Goal: Task Accomplishment & Management: Complete application form

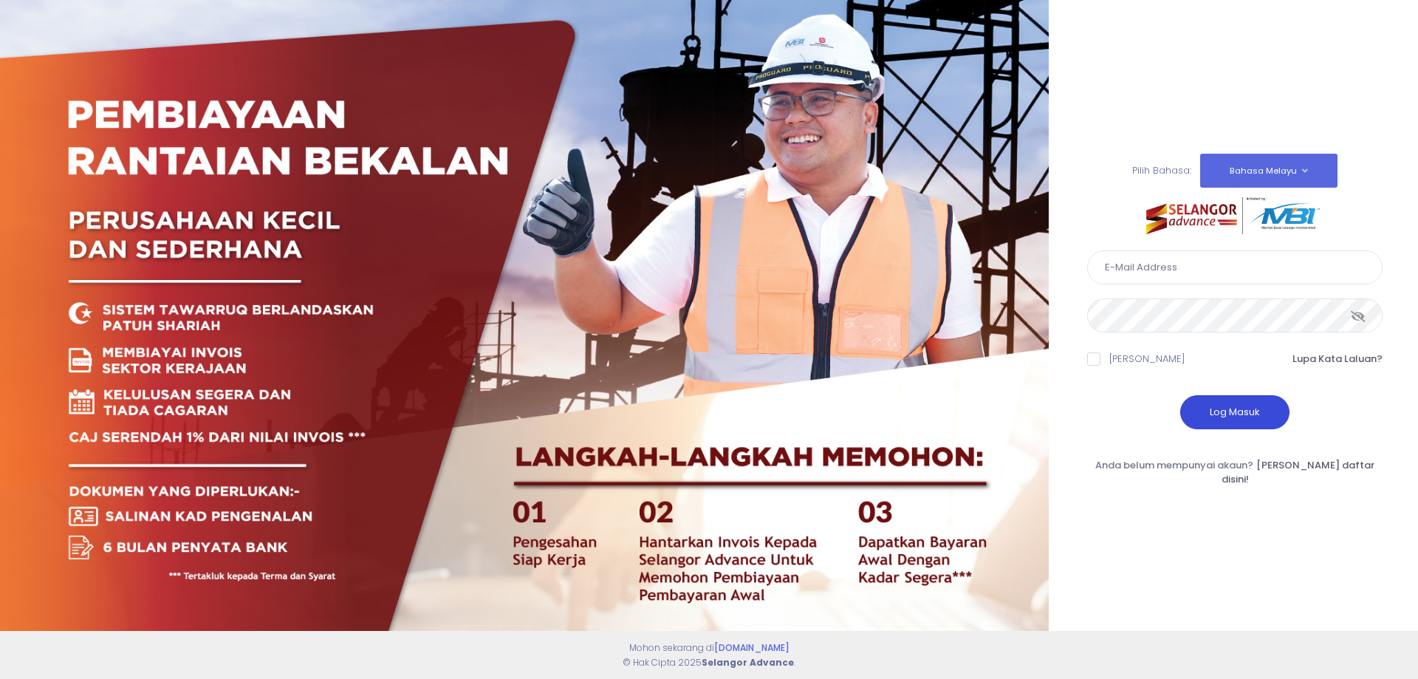
type input "perwirashahenterprise@gmail.com"
click at [1236, 417] on button "Log Masuk" at bounding box center [1235, 412] width 109 height 34
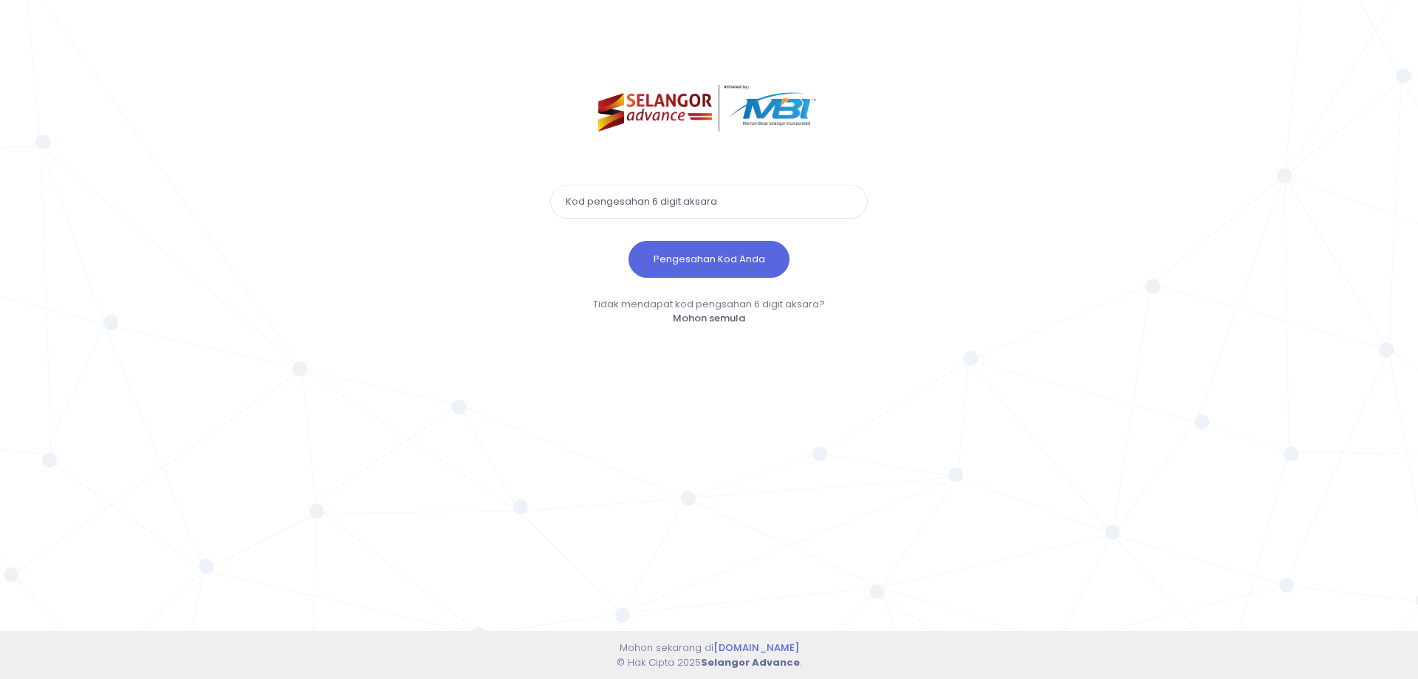
paste input "630557"
type input "630557"
click at [677, 257] on button "Pengesahan Kod Anda" at bounding box center [709, 259] width 161 height 37
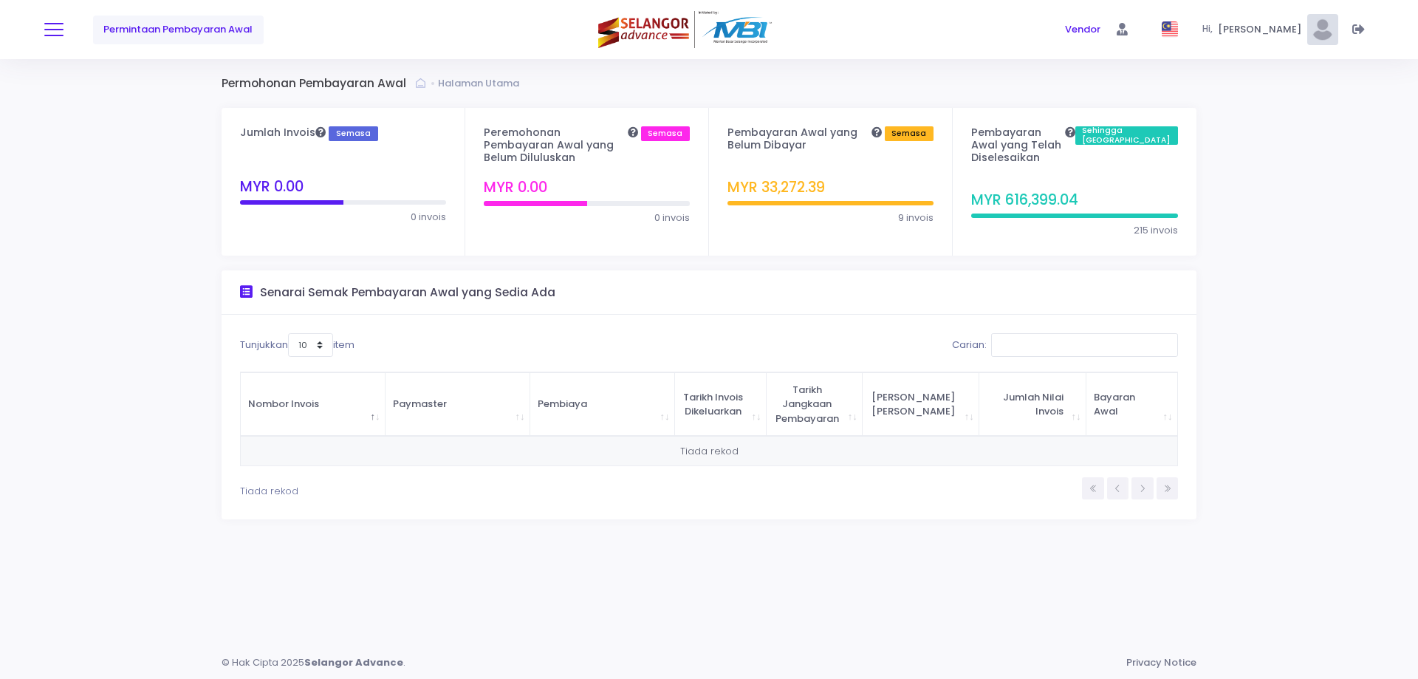
click at [62, 28] on button at bounding box center [53, 29] width 19 height 19
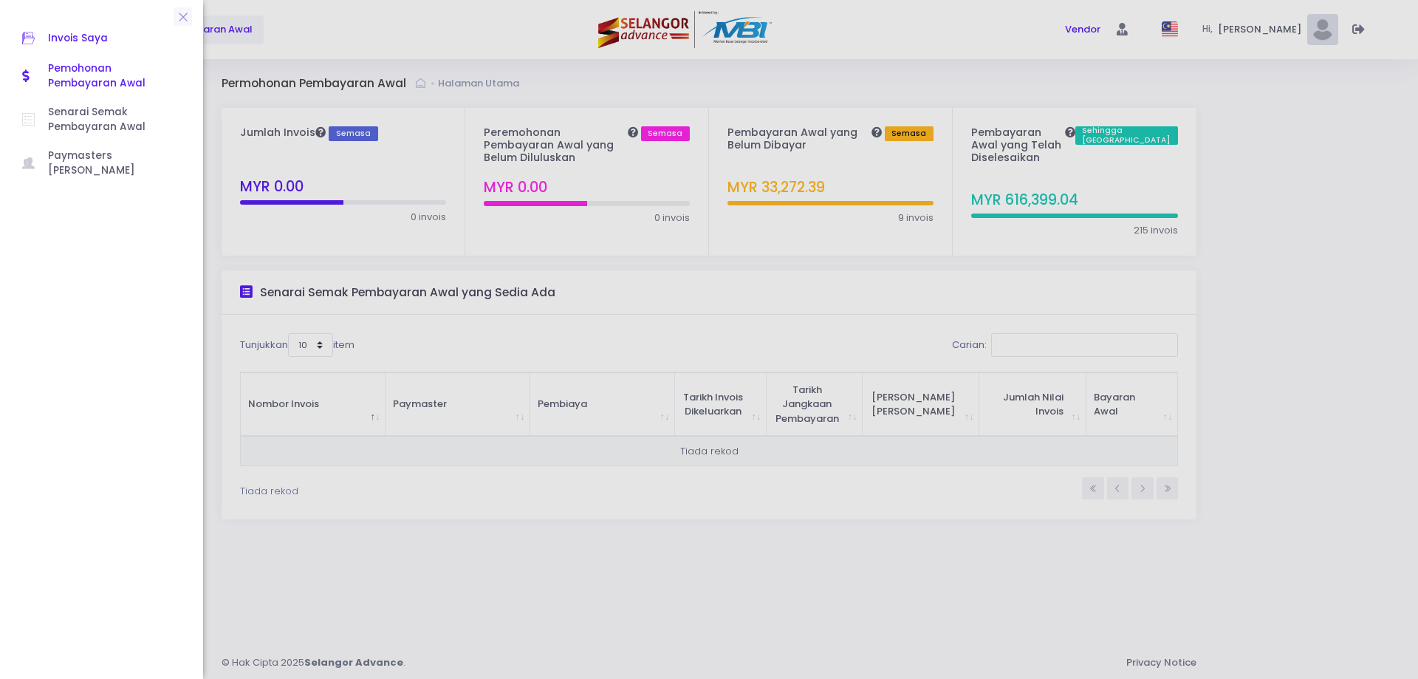
click at [53, 32] on span "Invois Saya" at bounding box center [114, 38] width 133 height 19
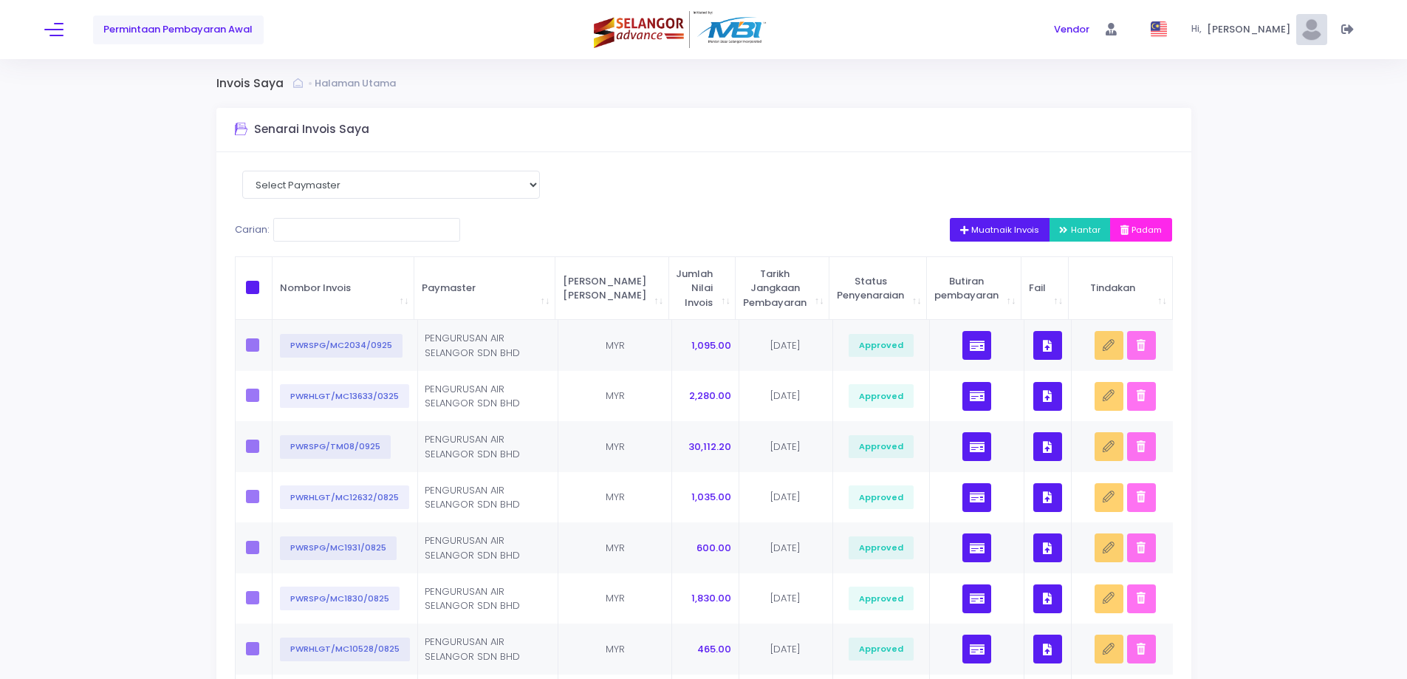
click at [1011, 228] on span "Muatnaik Invois" at bounding box center [1000, 230] width 80 height 12
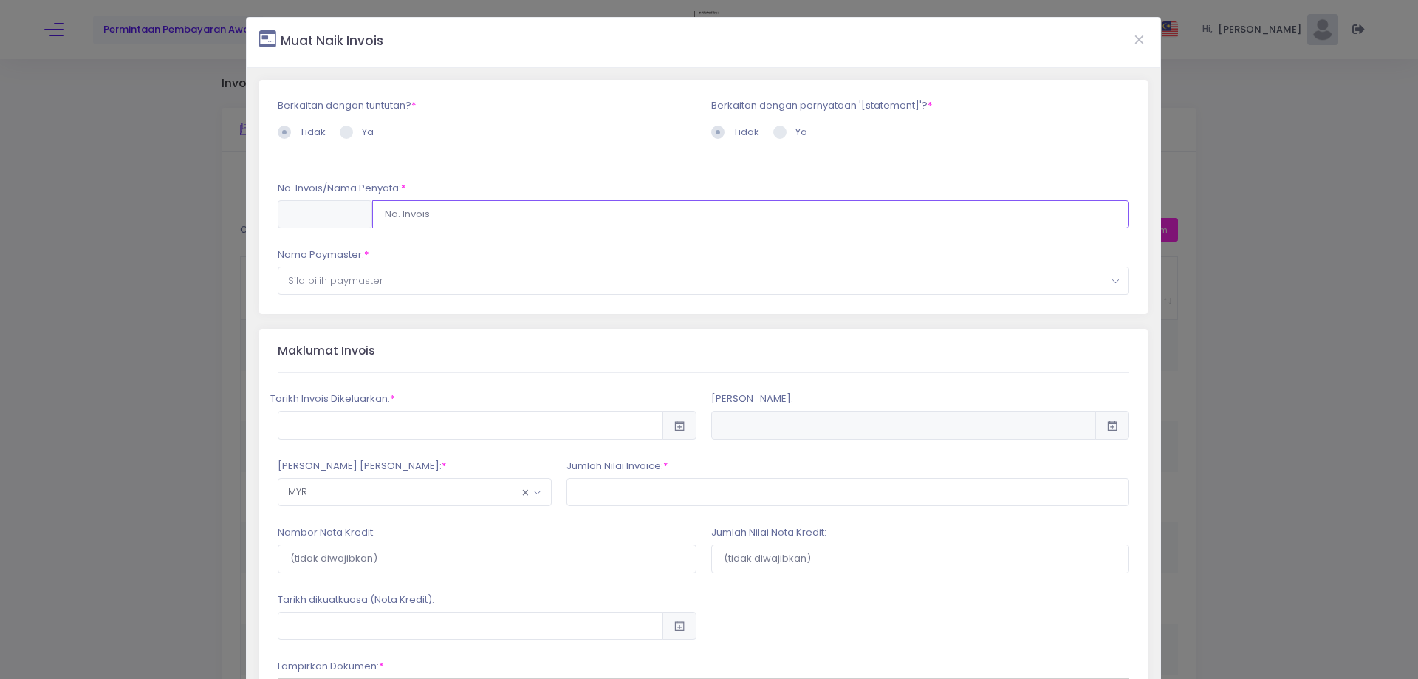
click at [516, 209] on input "text" at bounding box center [751, 214] width 758 height 28
type input "PWRHLGT/MC14535/0925"
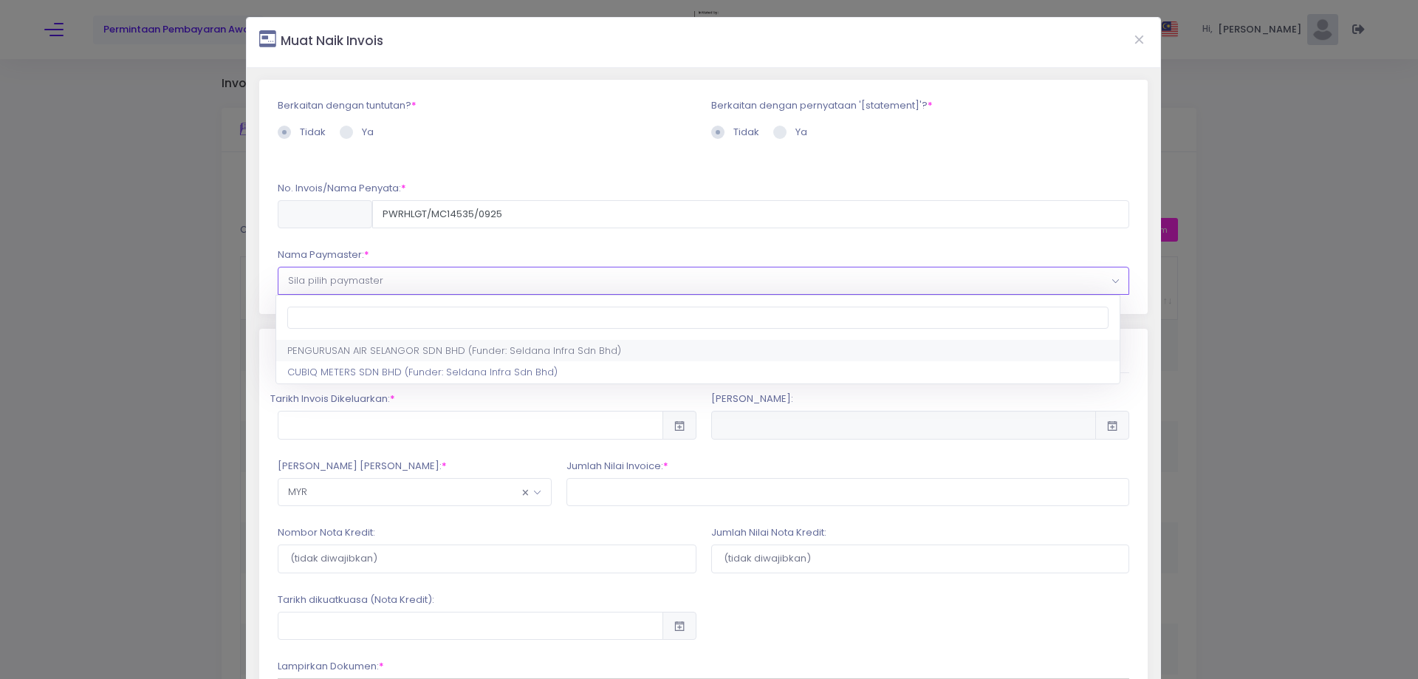
click at [446, 291] on span "Sila pilih paymaster" at bounding box center [704, 280] width 851 height 27
select select "638,701,90"
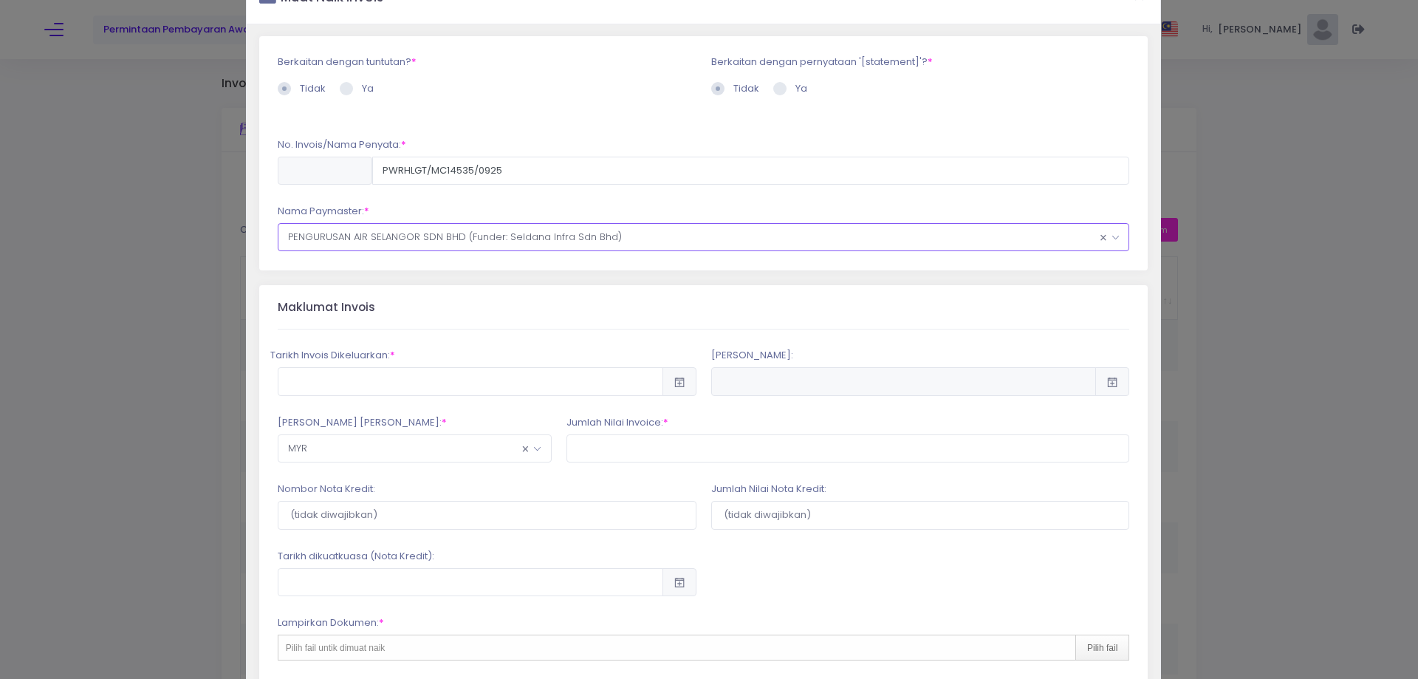
scroll to position [74, 0]
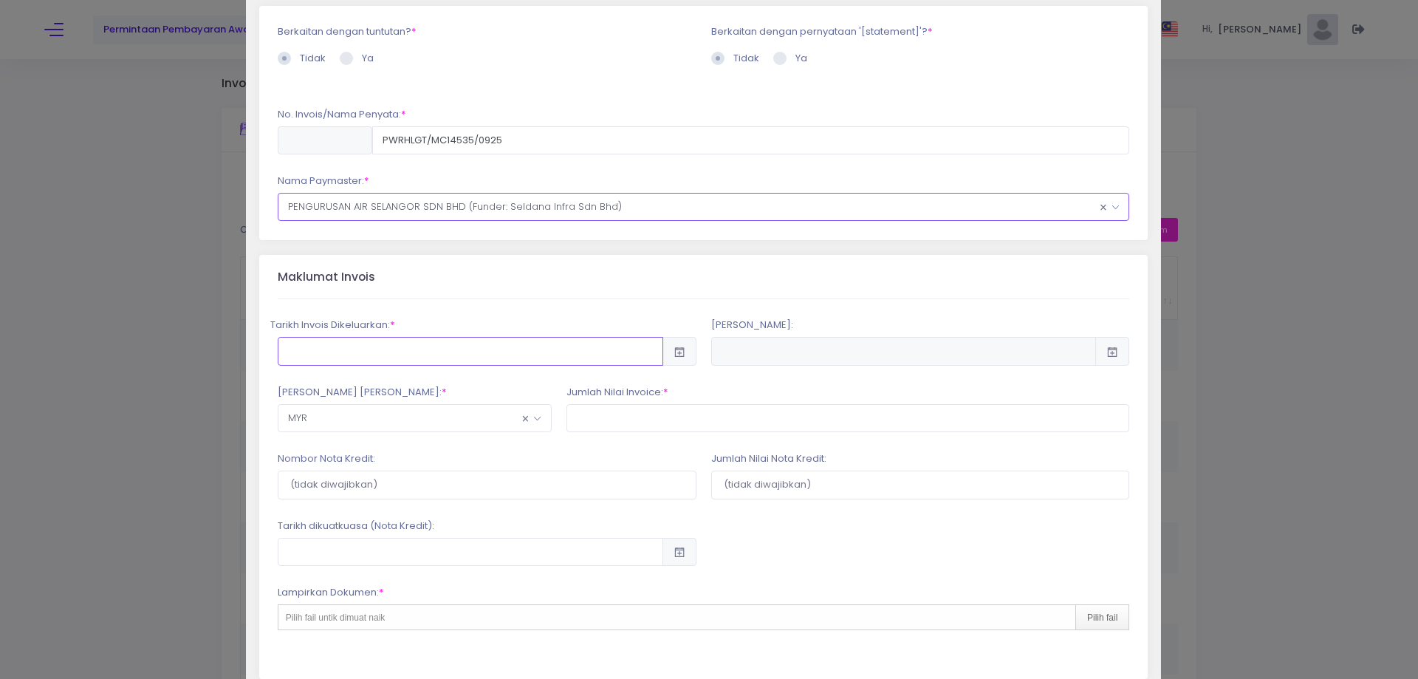
click at [417, 345] on input "text" at bounding box center [471, 351] width 386 height 28
click at [584, 539] on td "26" at bounding box center [586, 541] width 26 height 26
type input "2025-09-26"
type input "2025-12-25"
click at [623, 412] on input "text" at bounding box center [849, 418] width 564 height 28
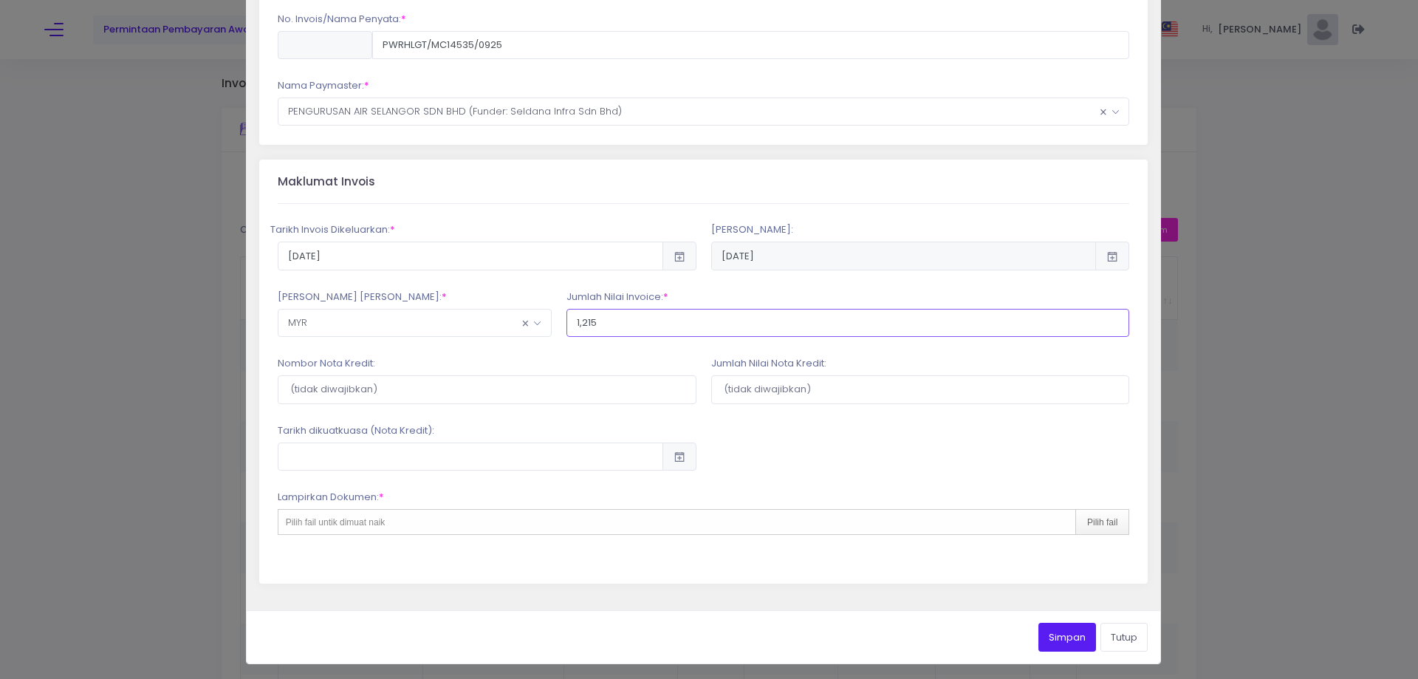
scroll to position [171, 0]
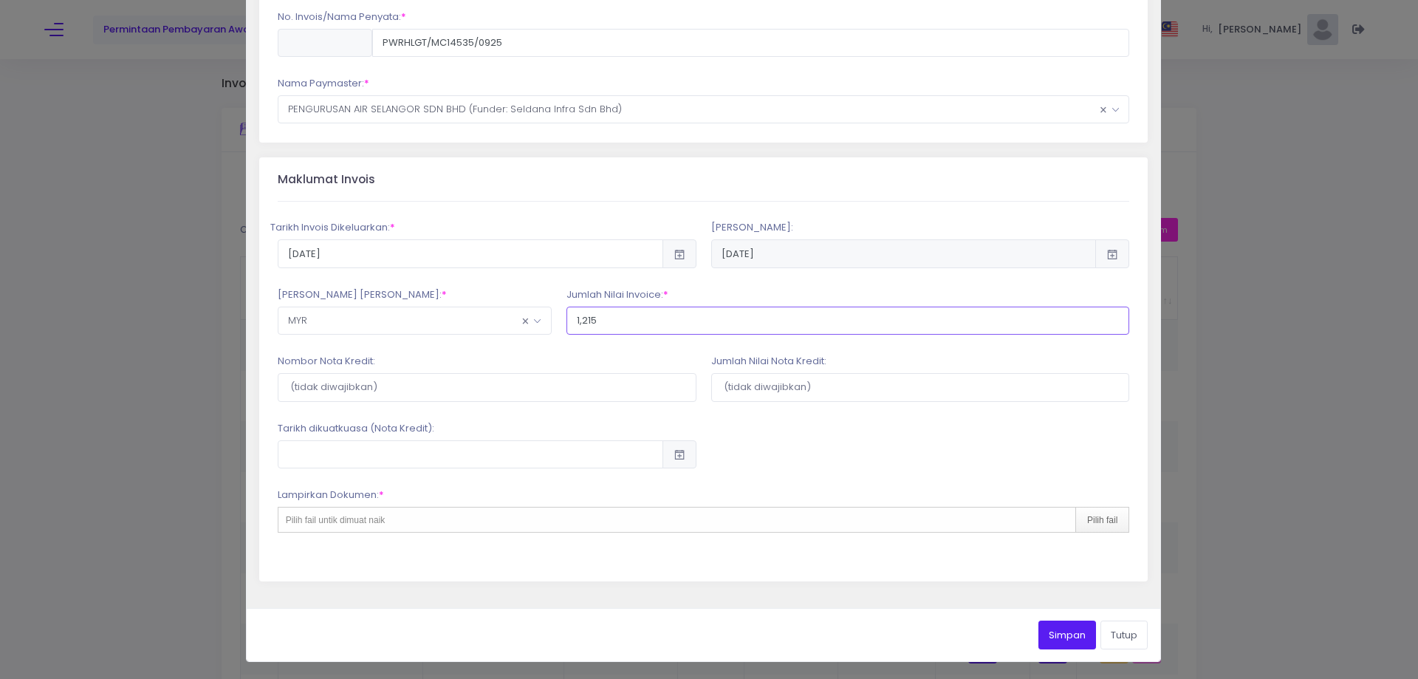
type input "1,215"
click at [632, 366] on div "Nombor Nota Kredit:" at bounding box center [487, 377] width 434 height 47
click at [983, 509] on div "Pilih fail untik dimuat naik Pilih fail" at bounding box center [704, 520] width 853 height 26
type input "C:\fakepath\INVOICE AIS MC BATCH 145 PO_PO0000090481_0.pdf"
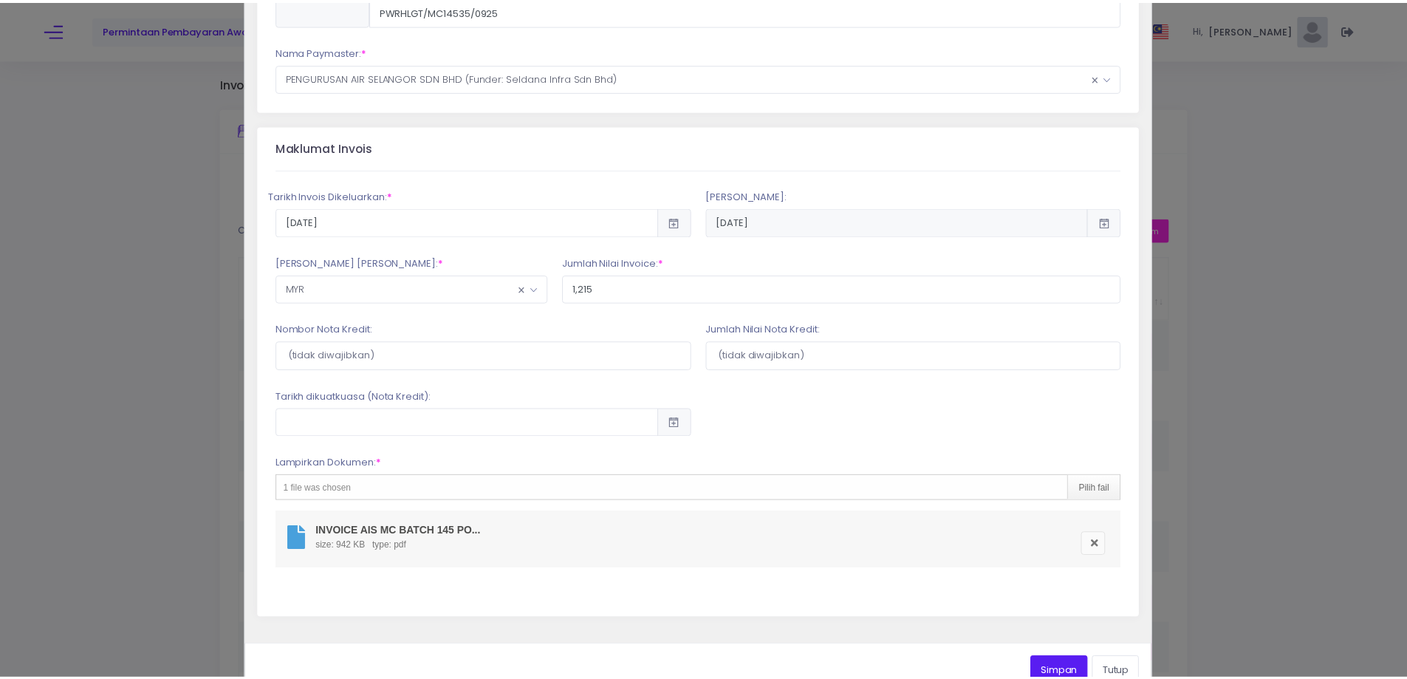
scroll to position [240, 0]
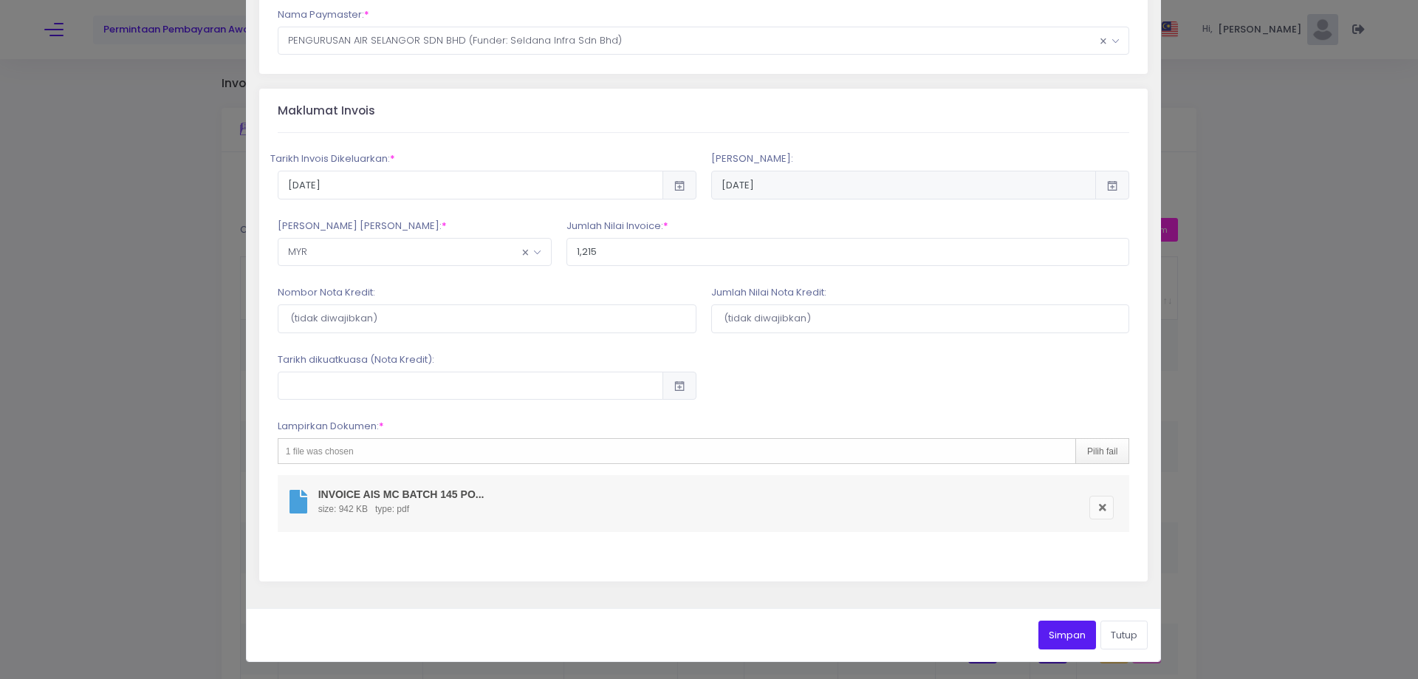
click at [1065, 639] on button "Simpan" at bounding box center [1068, 635] width 58 height 28
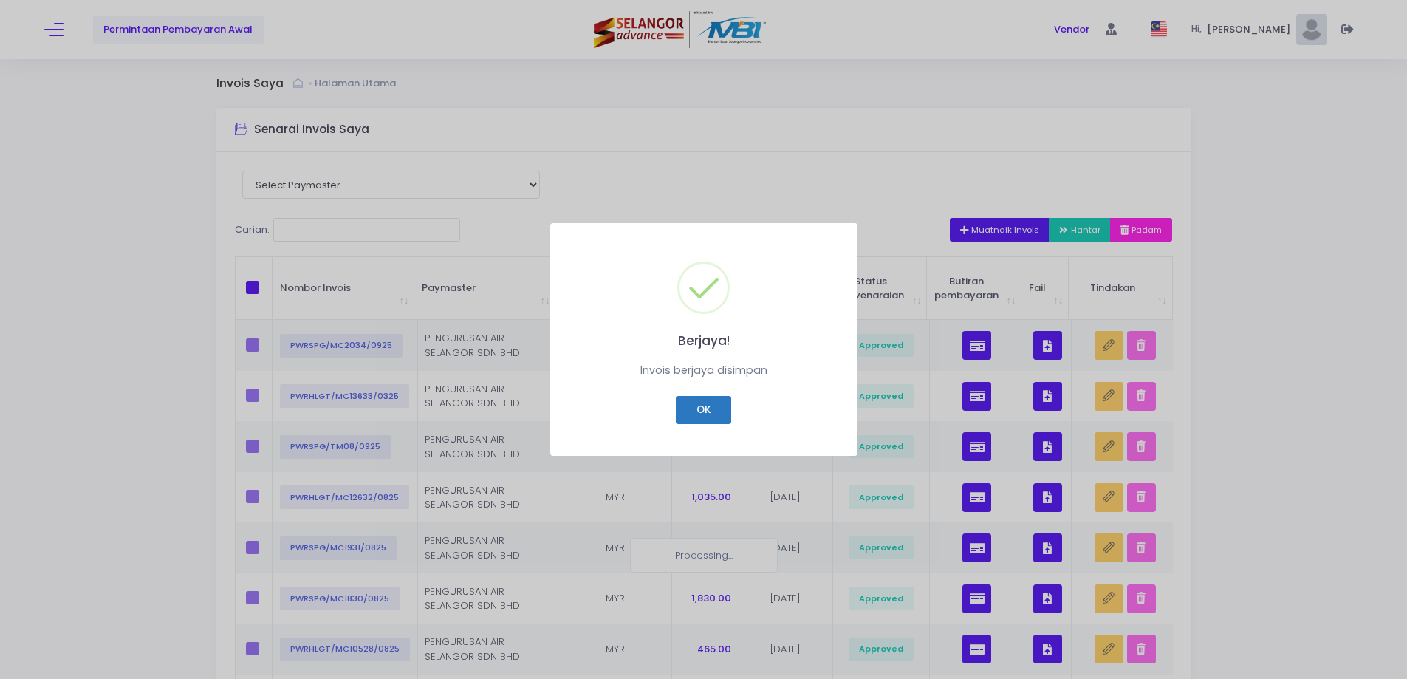
click at [725, 421] on button "OK" at bounding box center [703, 410] width 55 height 28
